Goal: Task Accomplishment & Management: Complete application form

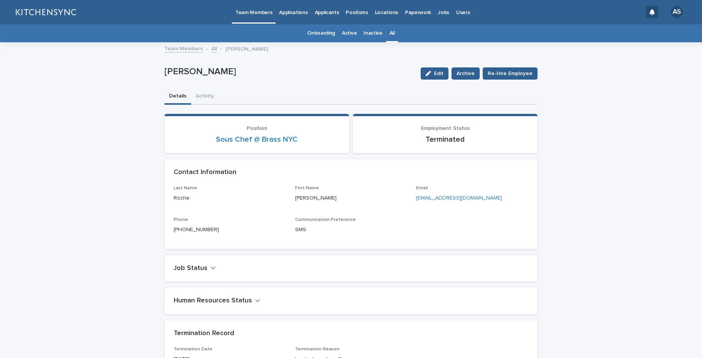
click at [390, 36] on link "All" at bounding box center [392, 33] width 5 height 18
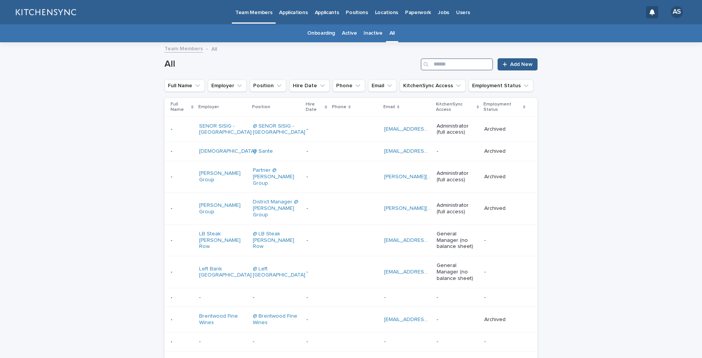
click at [461, 64] on input "Search" at bounding box center [457, 64] width 72 height 12
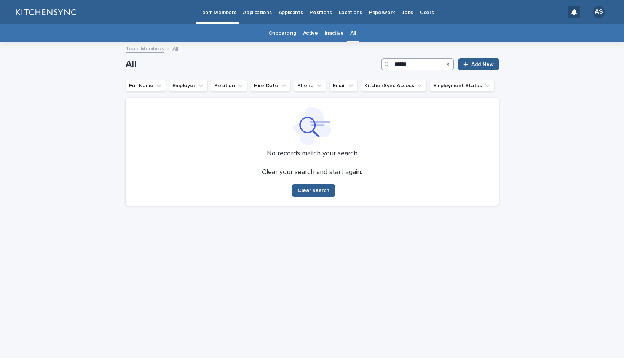
drag, startPoint x: 416, startPoint y: 63, endPoint x: 377, endPoint y: 62, distance: 38.9
click at [377, 62] on div "All ****** Add New" at bounding box center [312, 64] width 373 height 12
drag, startPoint x: 422, startPoint y: 66, endPoint x: 381, endPoint y: 65, distance: 40.4
click at [381, 65] on div "All ******** Add New" at bounding box center [312, 64] width 373 height 12
paste input "Search"
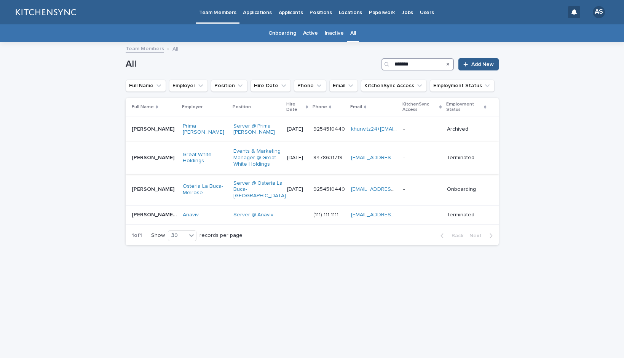
type input "*******"
click at [144, 172] on td "[PERSON_NAME] [PERSON_NAME]" at bounding box center [153, 158] width 54 height 32
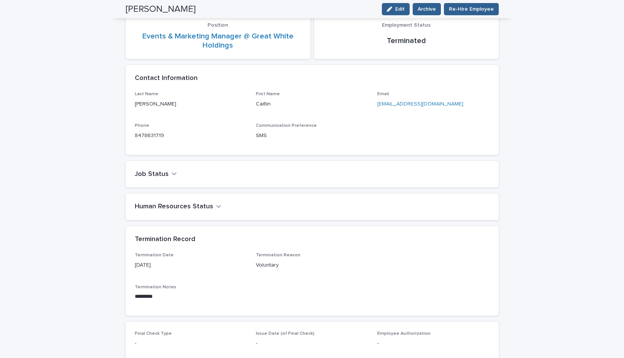
scroll to position [99, 0]
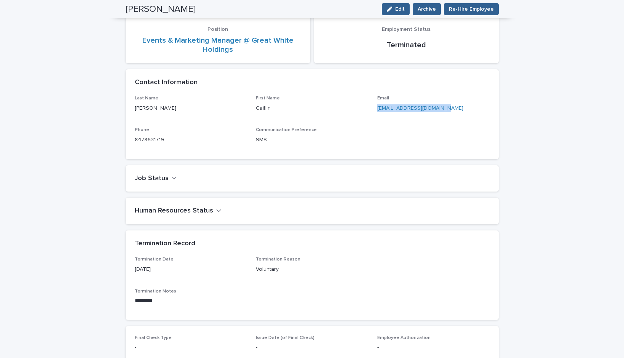
drag, startPoint x: 434, startPoint y: 106, endPoint x: 375, endPoint y: 108, distance: 59.4
click at [377, 108] on p "[EMAIL_ADDRESS][DOMAIN_NAME]" at bounding box center [433, 108] width 112 height 8
copy link "[EMAIL_ADDRESS][DOMAIN_NAME]"
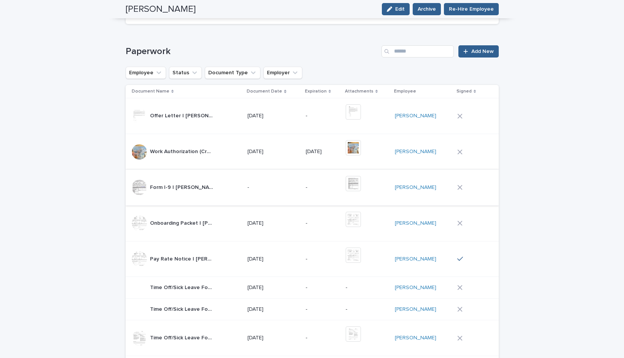
scroll to position [187, 0]
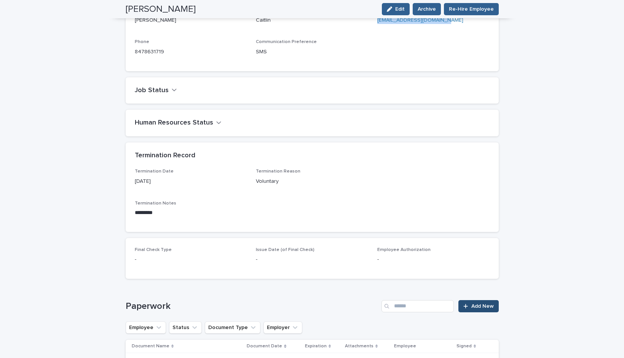
click at [489, 306] on span "Add New" at bounding box center [483, 306] width 22 height 5
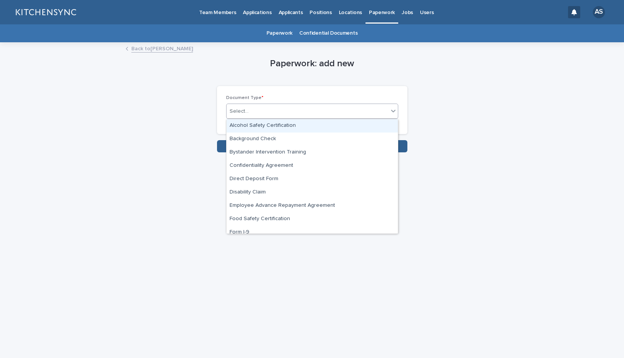
click at [321, 111] on div "Select..." at bounding box center [308, 111] width 162 height 13
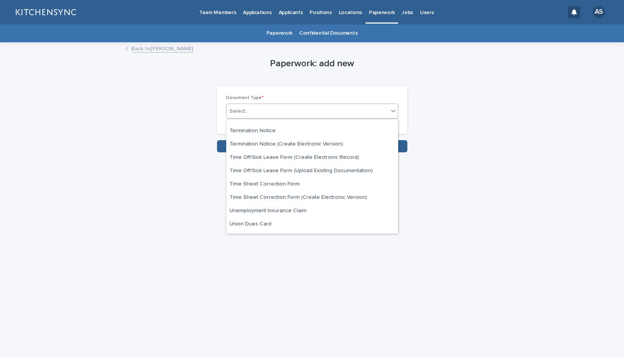
scroll to position [396, 0]
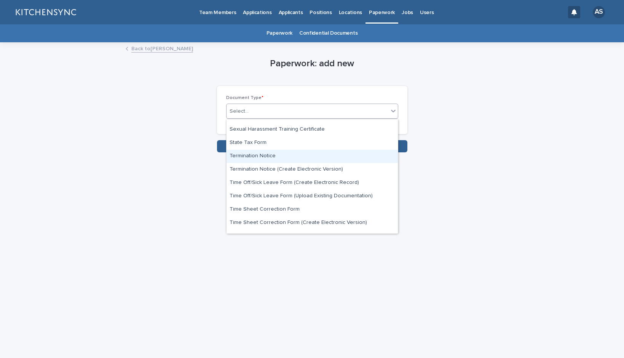
click at [309, 152] on div "Termination Notice" at bounding box center [312, 156] width 171 height 13
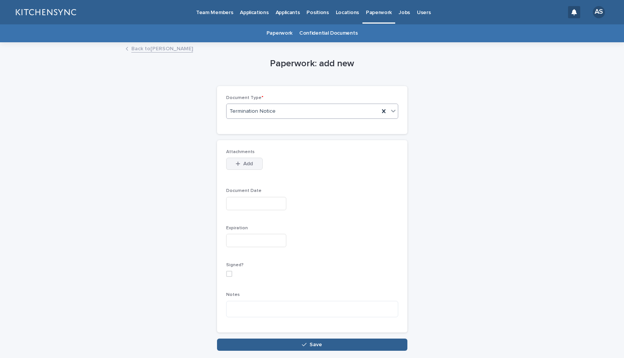
click at [245, 166] on span "Add" at bounding box center [248, 163] width 10 height 5
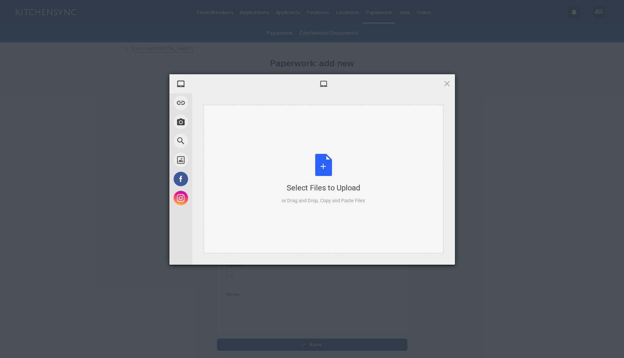
click at [319, 165] on div "Select Files to Upload or Drag and Drop, Copy and Paste Files" at bounding box center [323, 179] width 83 height 51
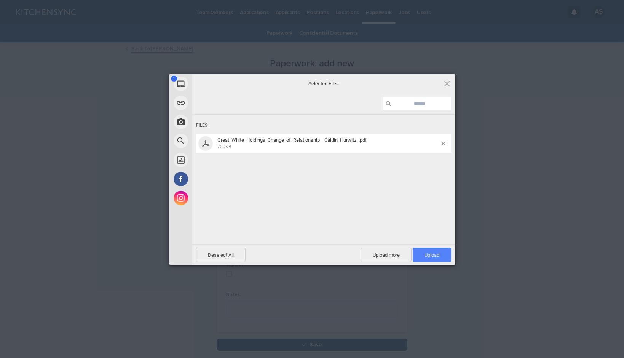
click at [430, 258] on span "Upload 1" at bounding box center [432, 255] width 38 height 14
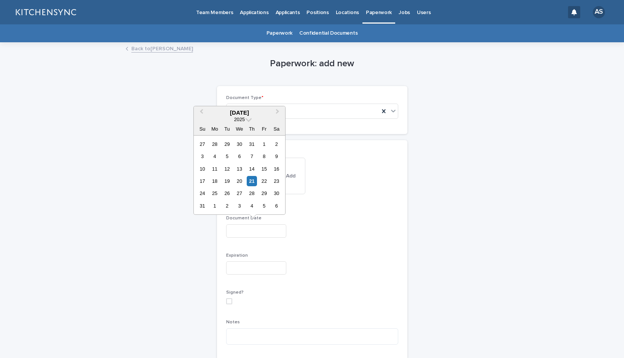
click at [270, 232] on input "text" at bounding box center [256, 230] width 60 height 13
click at [250, 183] on div "21" at bounding box center [252, 181] width 10 height 10
type input "**********"
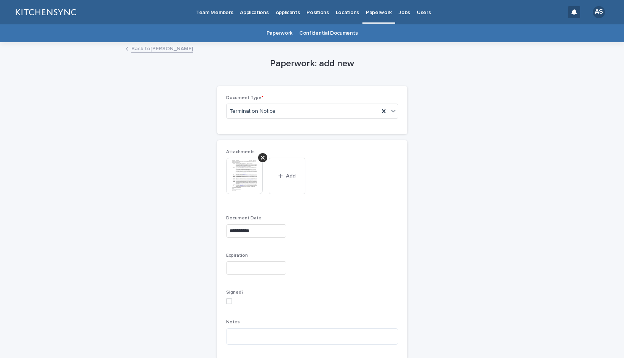
scroll to position [48, 0]
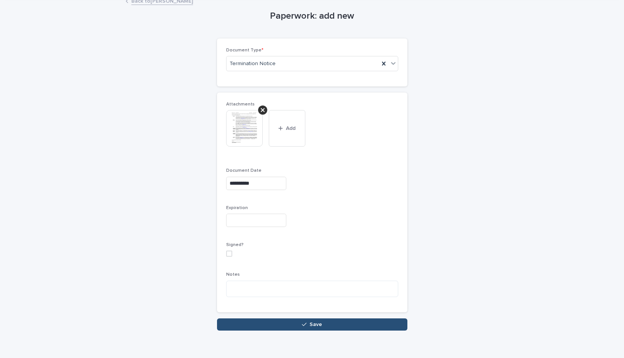
click at [269, 327] on button "Save" at bounding box center [312, 324] width 190 height 12
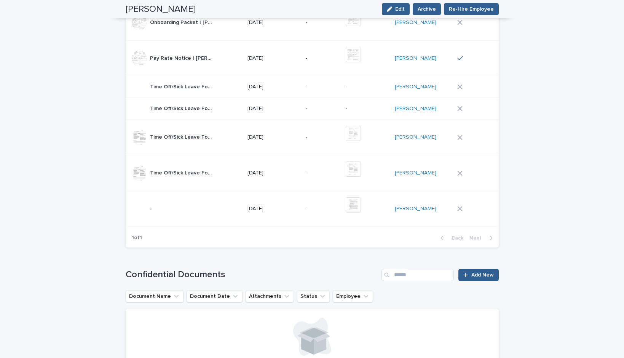
scroll to position [638, 0]
